Goal: Task Accomplishment & Management: Manage account settings

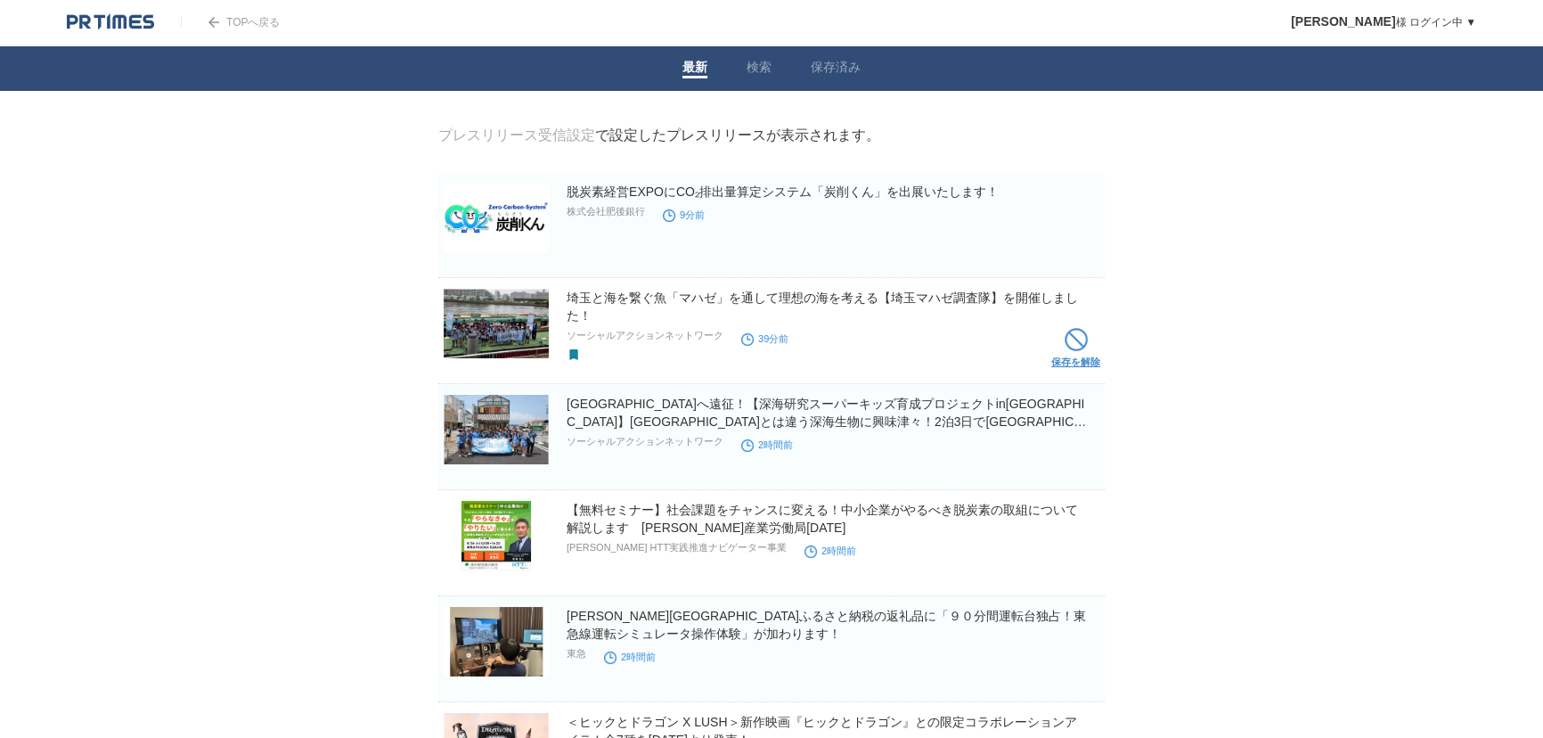
click at [1076, 341] on span at bounding box center [1076, 339] width 23 height 23
click at [1000, 238] on span at bounding box center [1008, 234] width 23 height 23
click at [838, 56] on li "保存済み" at bounding box center [835, 68] width 89 height 45
click at [839, 61] on link "保存済み" at bounding box center [836, 69] width 50 height 19
